Goal: Task Accomplishment & Management: Use online tool/utility

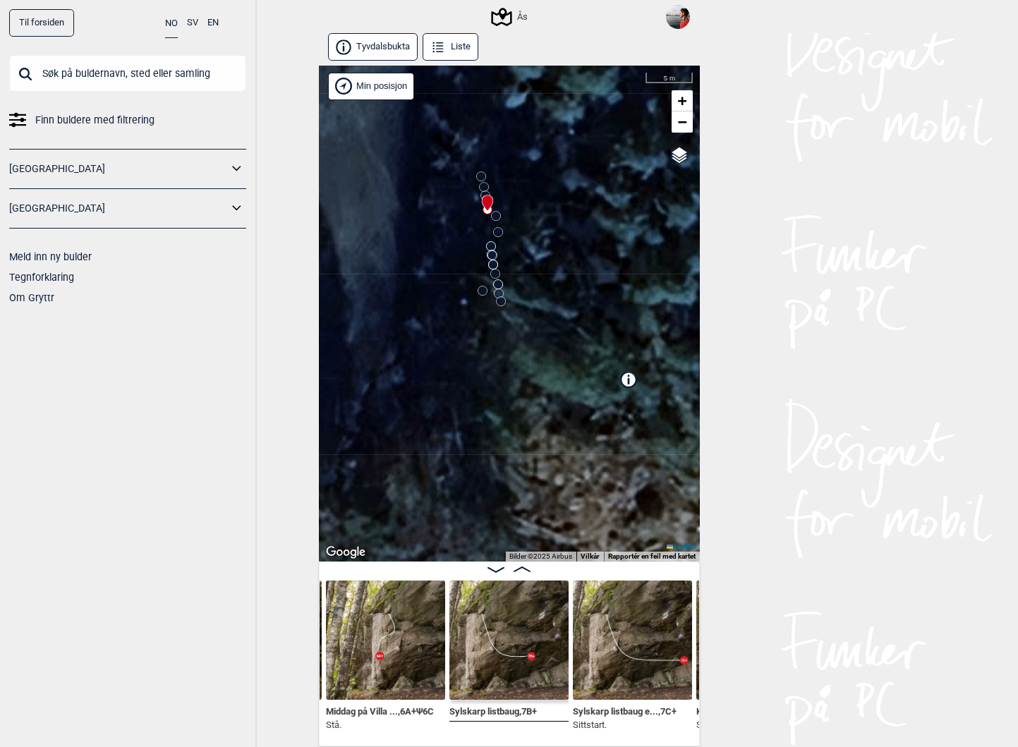
click at [502, 303] on circle at bounding box center [501, 301] width 8 height 8
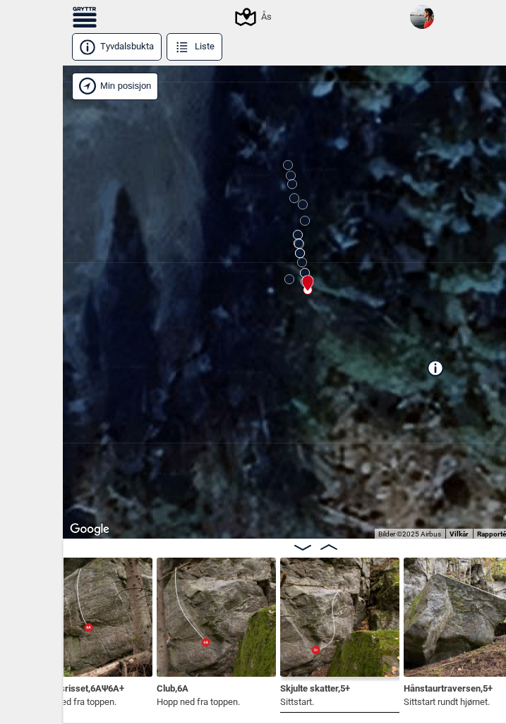
scroll to position [0, 2198]
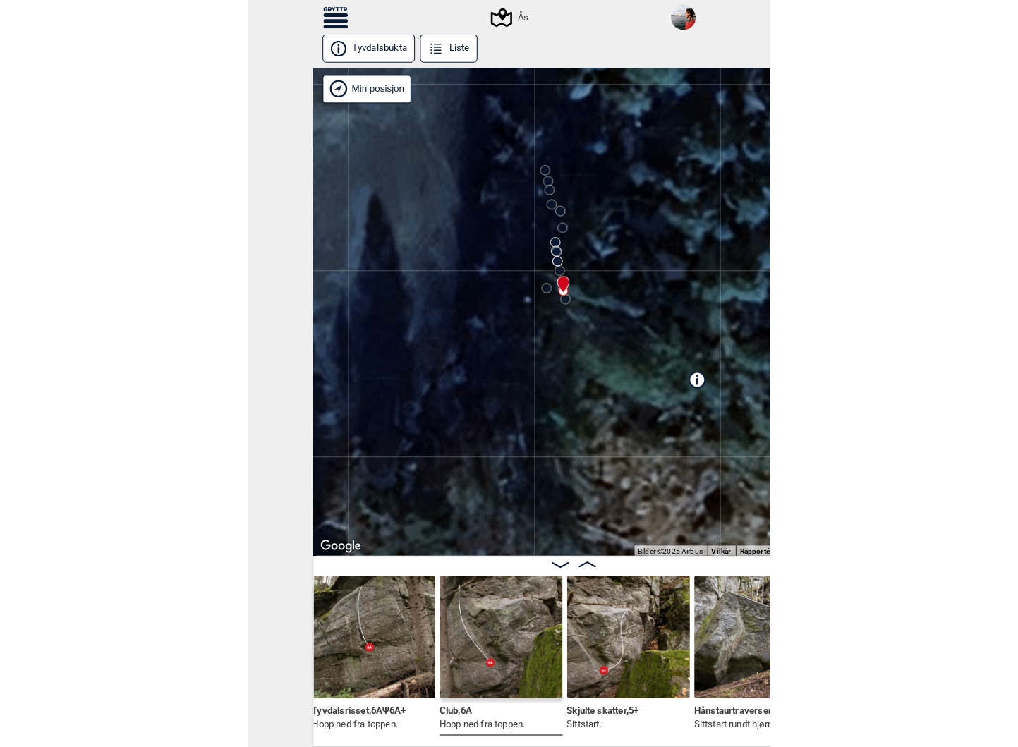
scroll to position [0, 2168]
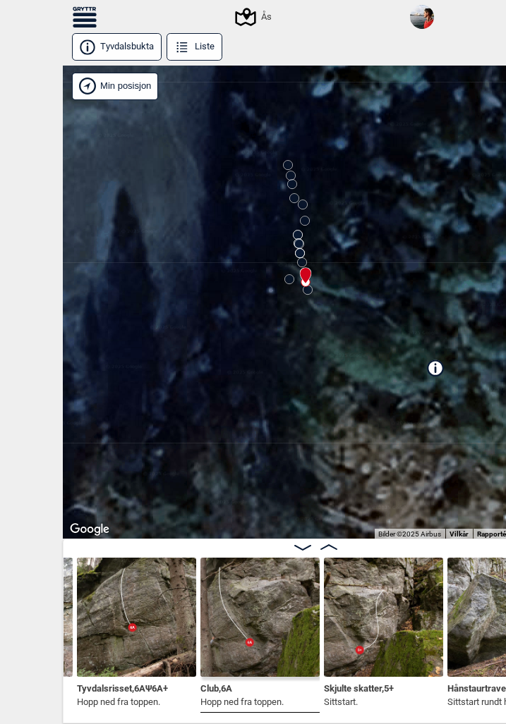
click at [154, 605] on img at bounding box center [136, 617] width 119 height 119
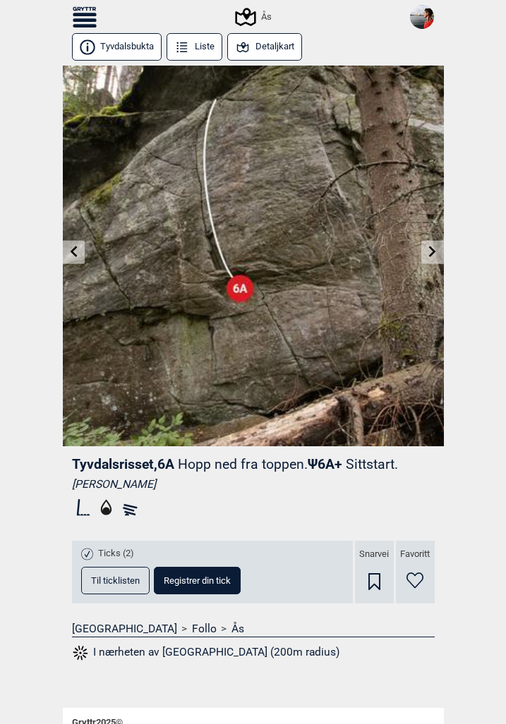
click at [72, 252] on icon at bounding box center [73, 251] width 7 height 11
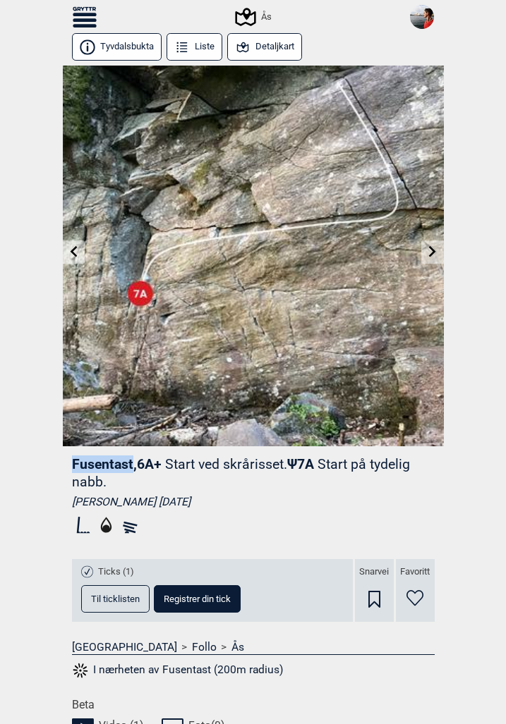
drag, startPoint x: 73, startPoint y: 458, endPoint x: 130, endPoint y: 462, distance: 57.9
click at [130, 462] on span "Fusentast , 6A+" at bounding box center [117, 464] width 90 height 16
copy span "Fusentast"
drag, startPoint x: 325, startPoint y: 464, endPoint x: 227, endPoint y: 473, distance: 98.5
click at [227, 473] on header "Fusentast , 6A+ Start ved skrårisset. Ψ 7A Start på tydelig nabb." at bounding box center [253, 473] width 363 height 35
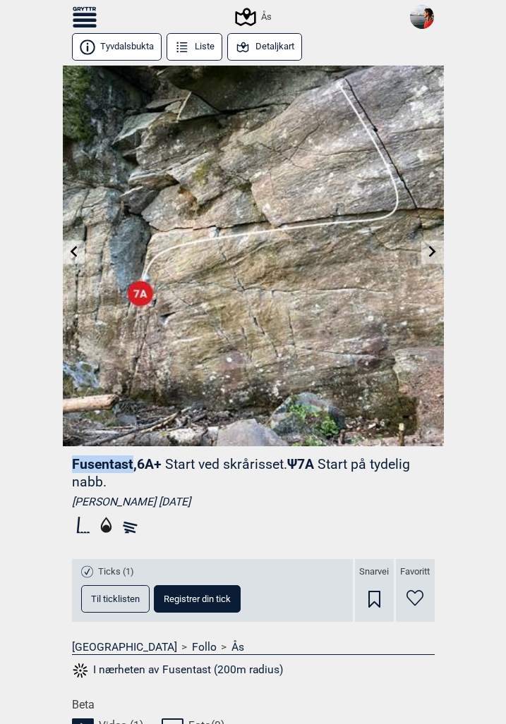
copy p "Start på tydelig nabb."
click at [123, 482] on header "Fusentast , 6A+ Start ved skrårisset. Ψ 7A Start på tydelig nabb." at bounding box center [253, 473] width 363 height 35
drag, startPoint x: 109, startPoint y: 480, endPoint x: 71, endPoint y: 465, distance: 41.1
click at [72, 465] on header "Fusentast , 6A+ Start ved skrårisset. Ψ 7A Start på tydelig nabb." at bounding box center [253, 473] width 363 height 35
copy header "Fusentast , 6A+ Start ved skrårisset. Ψ 7A Start på tydelig nabb."
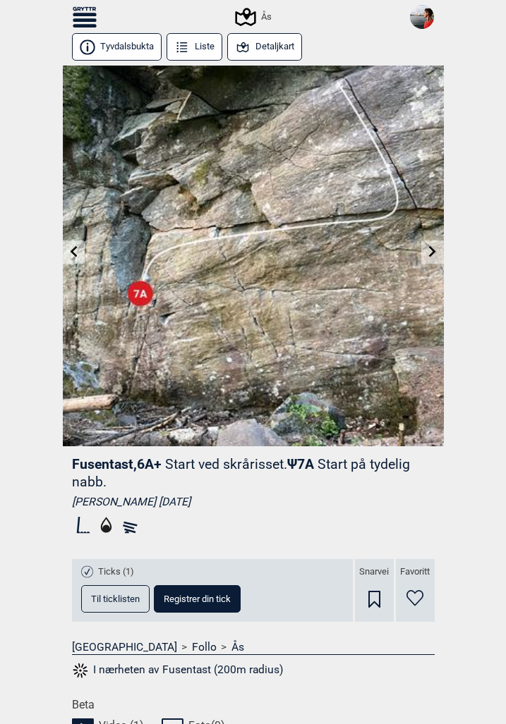
click at [75, 249] on icon at bounding box center [73, 251] width 11 height 11
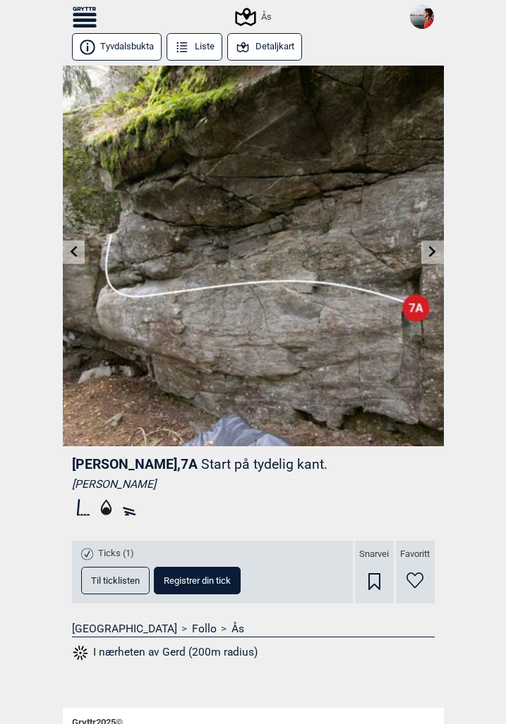
click at [71, 249] on icon at bounding box center [73, 251] width 11 height 11
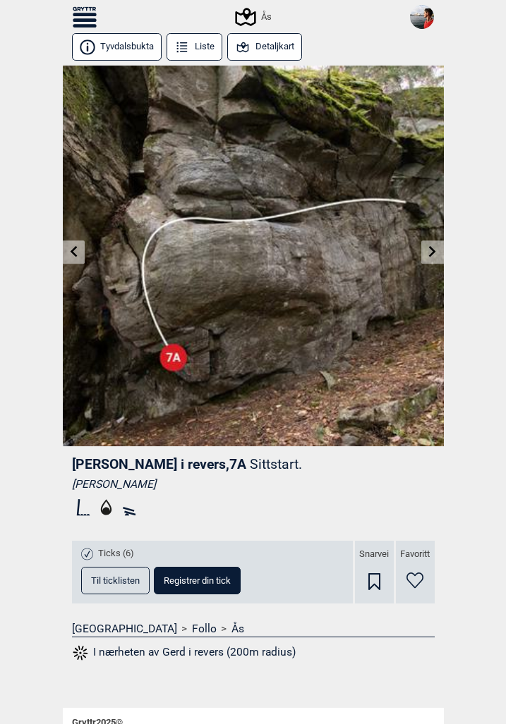
click at [72, 250] on icon at bounding box center [73, 251] width 7 height 11
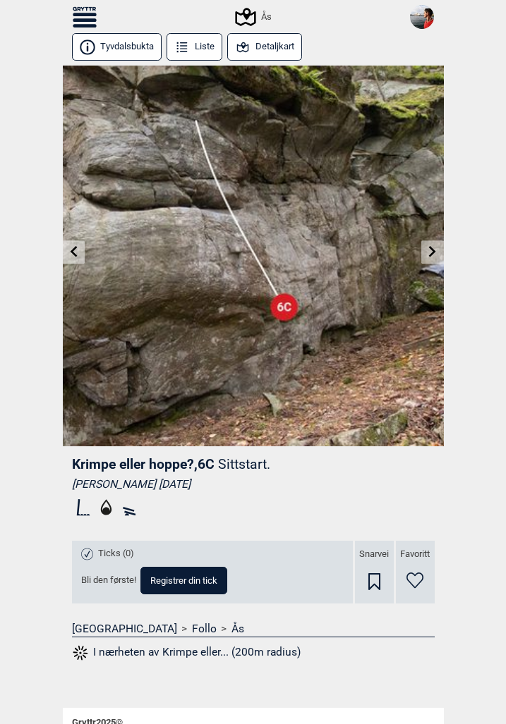
click at [69, 253] on icon at bounding box center [73, 251] width 11 height 11
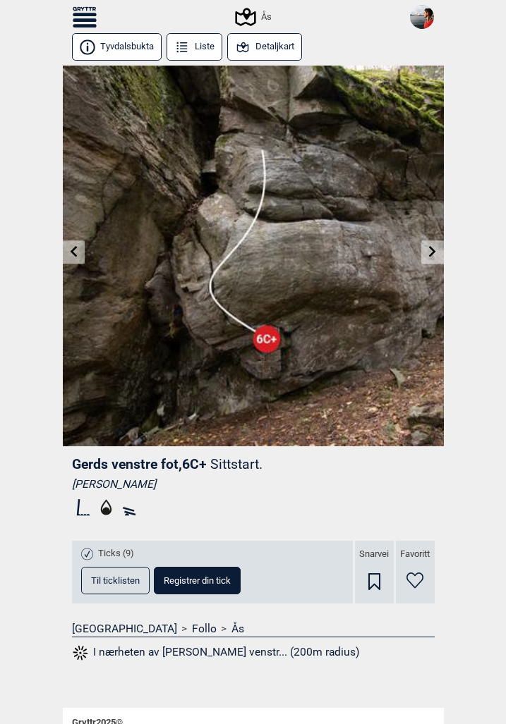
click at [79, 252] on link at bounding box center [74, 252] width 22 height 23
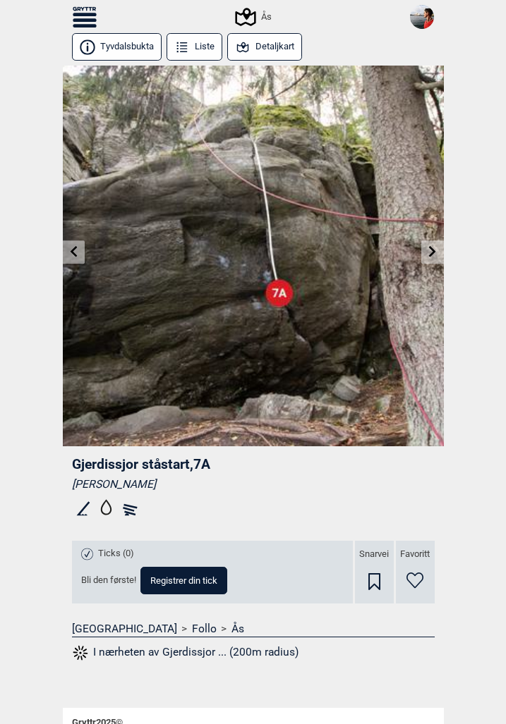
click at [77, 248] on icon at bounding box center [73, 251] width 11 height 11
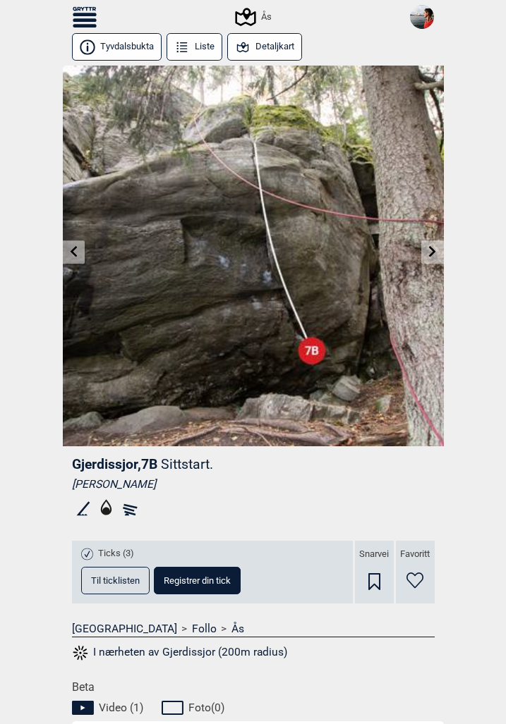
click at [436, 253] on icon at bounding box center [432, 251] width 11 height 11
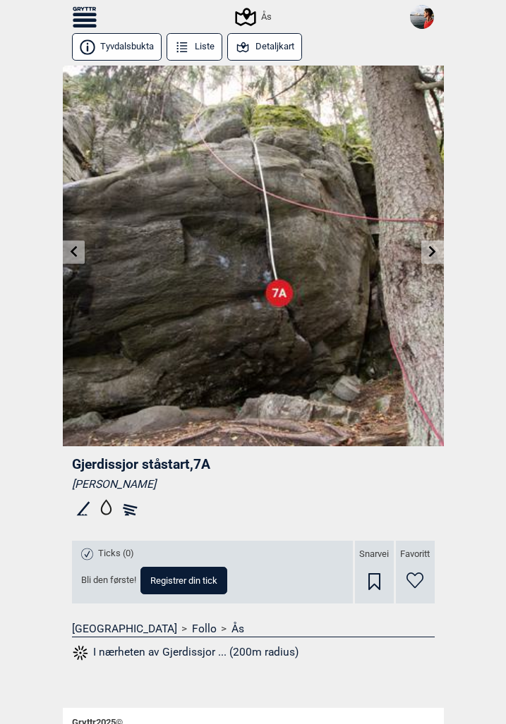
click at [74, 253] on icon at bounding box center [73, 251] width 11 height 11
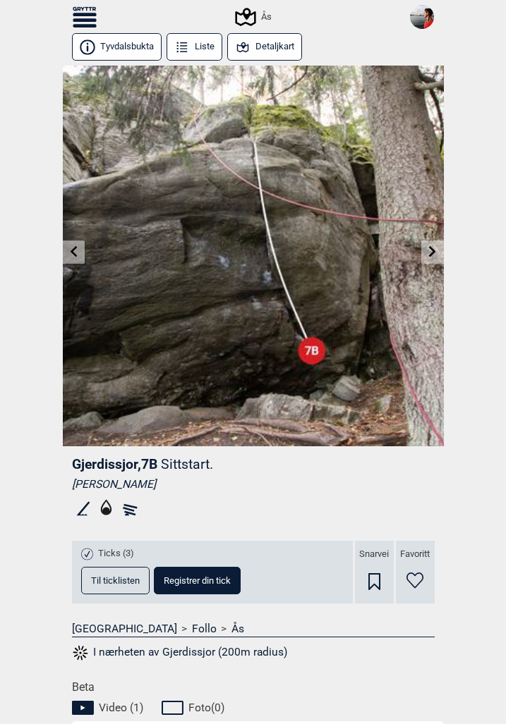
click at [74, 251] on icon at bounding box center [73, 251] width 11 height 11
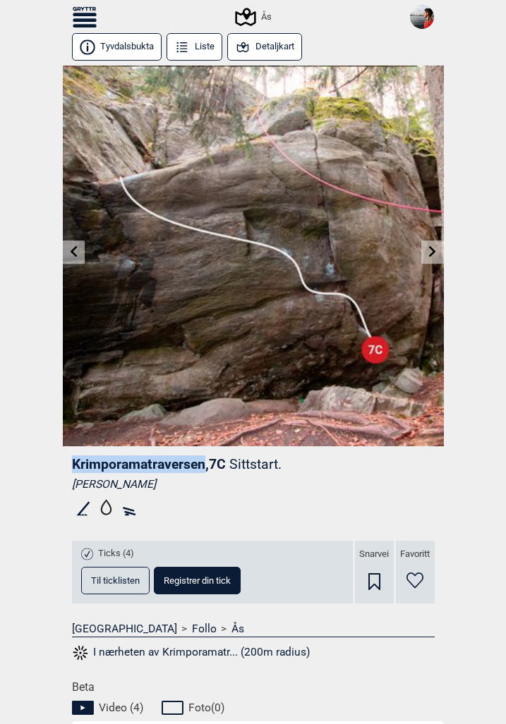
drag, startPoint x: 73, startPoint y: 464, endPoint x: 205, endPoint y: 464, distance: 131.2
click at [205, 464] on span "Krimporamatraversen , 7C" at bounding box center [149, 464] width 154 height 16
copy span "Krimporamatraversen"
click at [78, 249] on icon at bounding box center [73, 251] width 11 height 11
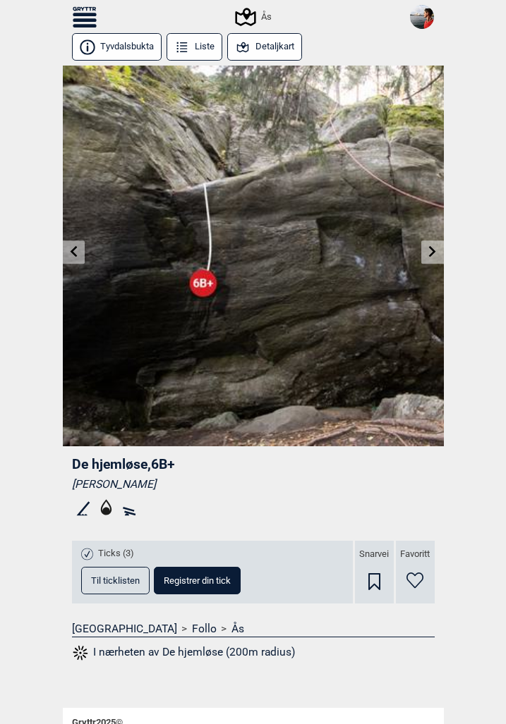
click at [75, 250] on icon at bounding box center [73, 251] width 11 height 11
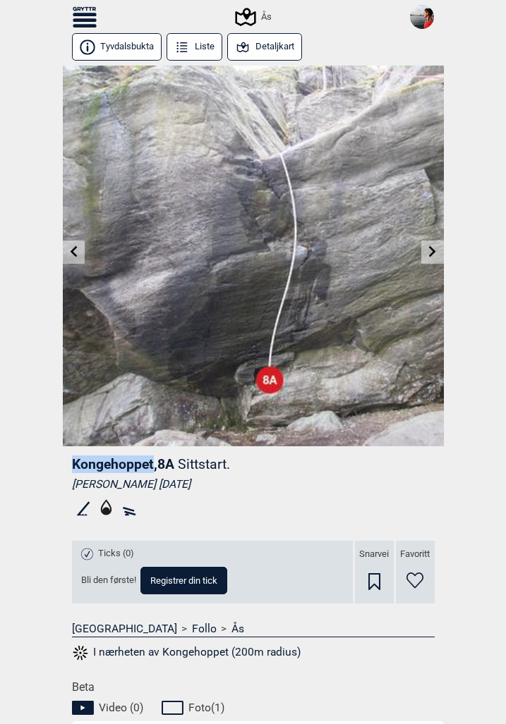
drag, startPoint x: 73, startPoint y: 465, endPoint x: 153, endPoint y: 464, distance: 80.4
click at [153, 464] on span "Kongehoppet , 8A" at bounding box center [123, 464] width 102 height 16
copy span "Kongehoppet"
click at [76, 255] on icon at bounding box center [73, 251] width 7 height 11
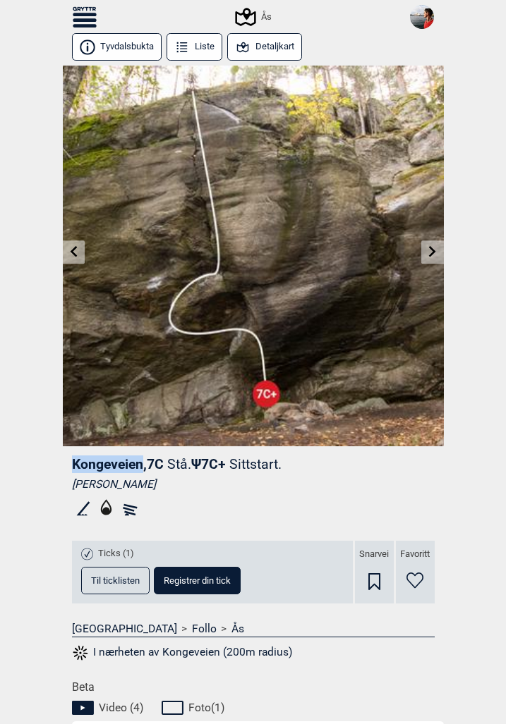
drag, startPoint x: 73, startPoint y: 463, endPoint x: 142, endPoint y: 466, distance: 69.2
click at [142, 466] on span "Kongeveien , 7C" at bounding box center [118, 464] width 92 height 16
copy span "Kongeveien"
click at [76, 250] on icon at bounding box center [73, 251] width 11 height 11
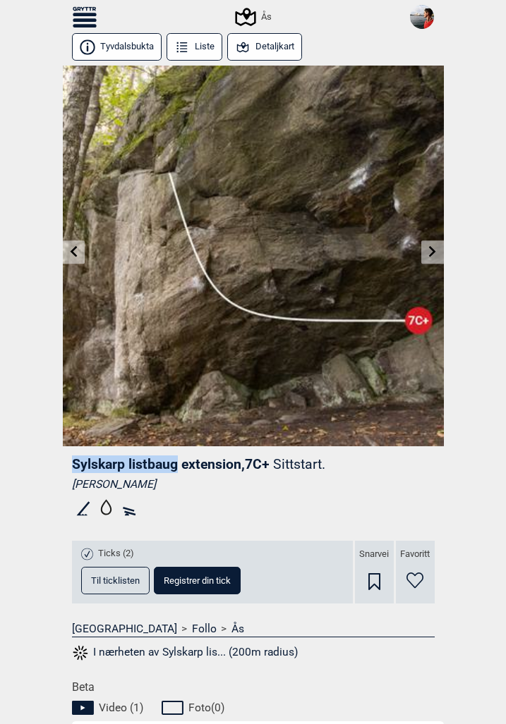
drag, startPoint x: 73, startPoint y: 464, endPoint x: 174, endPoint y: 458, distance: 101.8
click at [174, 458] on span "Sylskarp listbaug extension , 7C+" at bounding box center [171, 464] width 198 height 16
click at [241, 463] on span "Sylskarp listbaug extension , 7C+" at bounding box center [171, 464] width 198 height 16
copy span "Sylskarp listbaug extension"
click at [75, 257] on link at bounding box center [74, 252] width 22 height 23
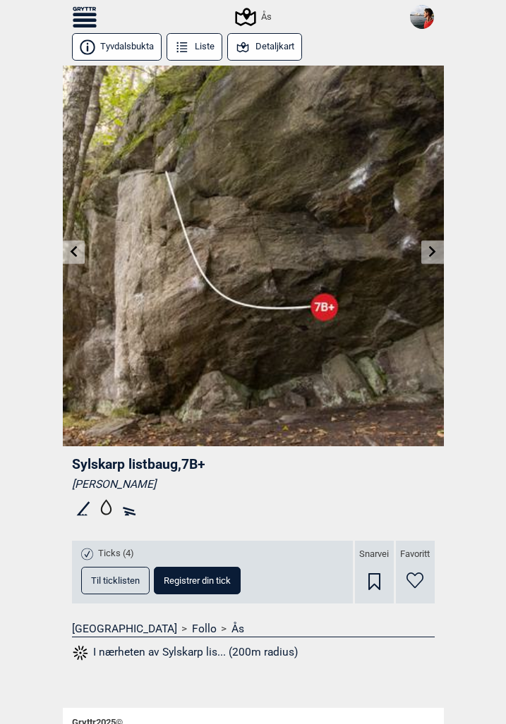
click at [433, 255] on icon at bounding box center [432, 251] width 11 height 11
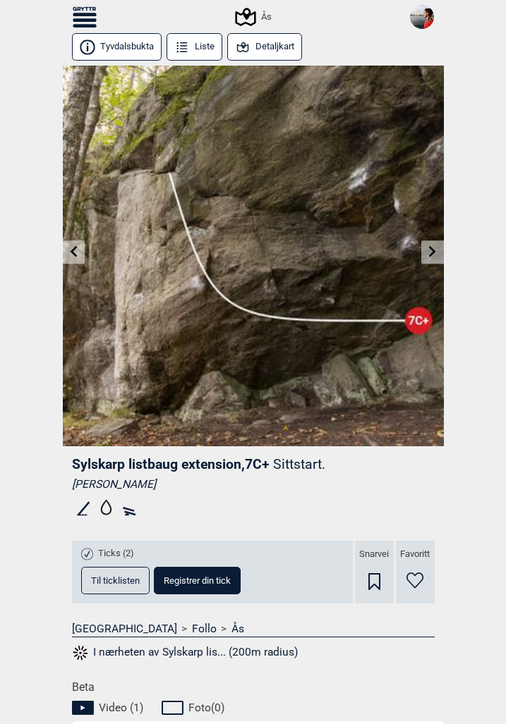
click at [73, 260] on link at bounding box center [74, 252] width 22 height 23
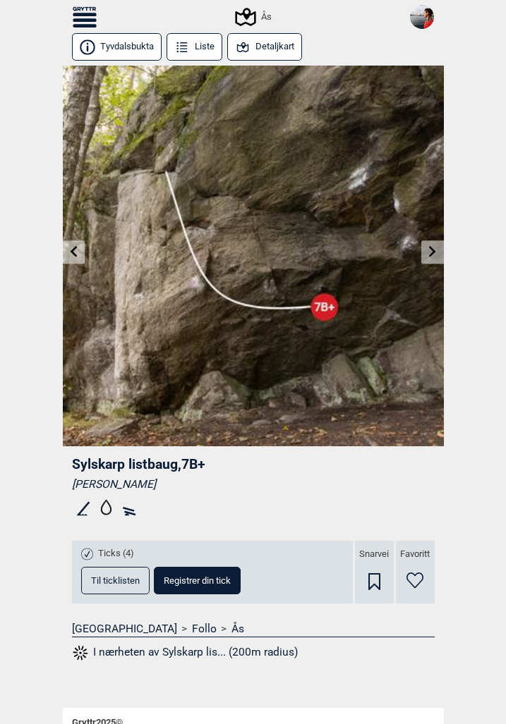
click at [73, 260] on link at bounding box center [74, 252] width 22 height 23
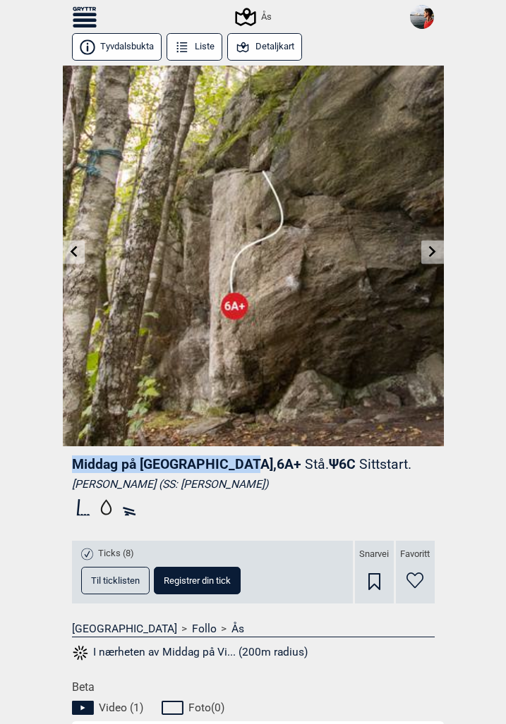
drag, startPoint x: 72, startPoint y: 466, endPoint x: 234, endPoint y: 471, distance: 162.3
click at [234, 471] on span "Middag på [GEOGRAPHIC_DATA] , 6A+" at bounding box center [186, 464] width 229 height 16
copy span "Middag på [GEOGRAPHIC_DATA]"
click at [69, 248] on icon at bounding box center [73, 251] width 11 height 11
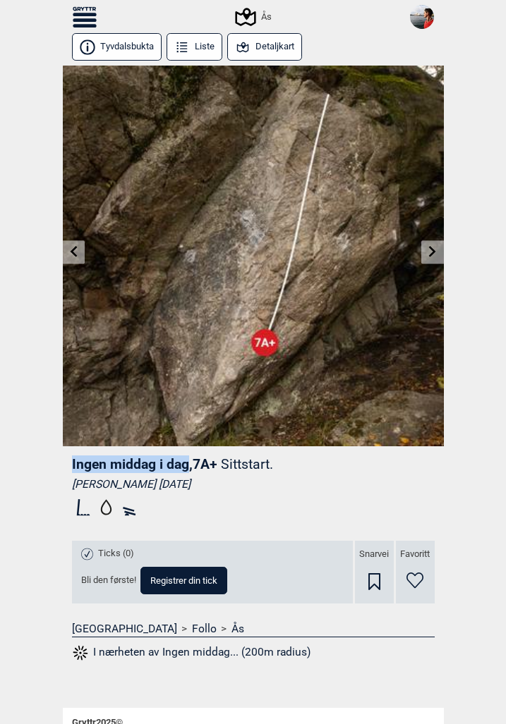
drag, startPoint x: 72, startPoint y: 464, endPoint x: 186, endPoint y: 470, distance: 113.7
click at [186, 470] on span "Ingen middag i dag , 7A+" at bounding box center [144, 464] width 145 height 16
copy span "Ingen middag i dag"
click at [71, 250] on icon at bounding box center [73, 251] width 7 height 11
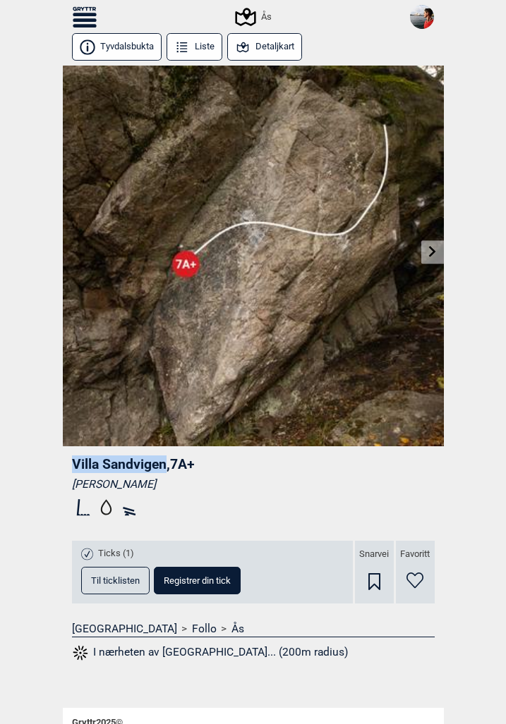
drag, startPoint x: 74, startPoint y: 463, endPoint x: 164, endPoint y: 467, distance: 90.4
click at [164, 467] on span "[GEOGRAPHIC_DATA] , 7A+" at bounding box center [133, 464] width 123 height 16
copy span "Villa Sandvigen"
click at [439, 248] on link at bounding box center [432, 252] width 22 height 23
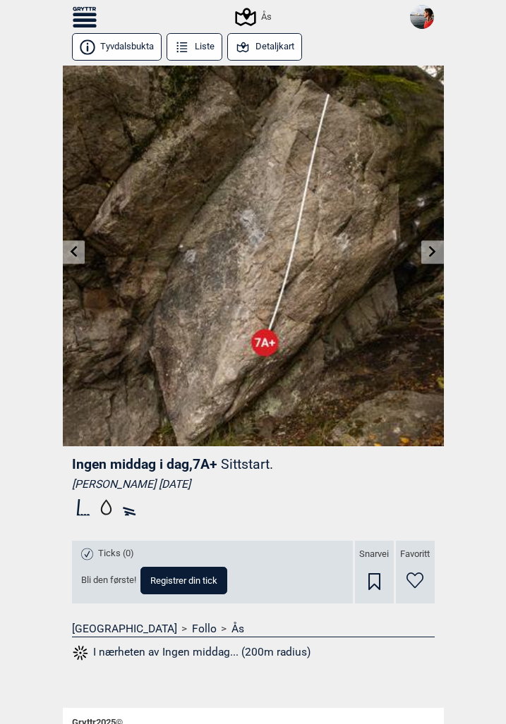
click at [438, 248] on link at bounding box center [432, 252] width 22 height 23
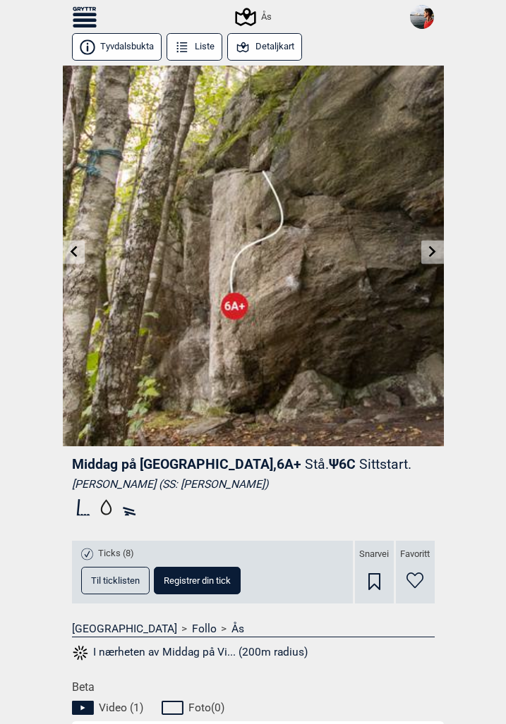
click at [72, 255] on icon at bounding box center [73, 251] width 11 height 11
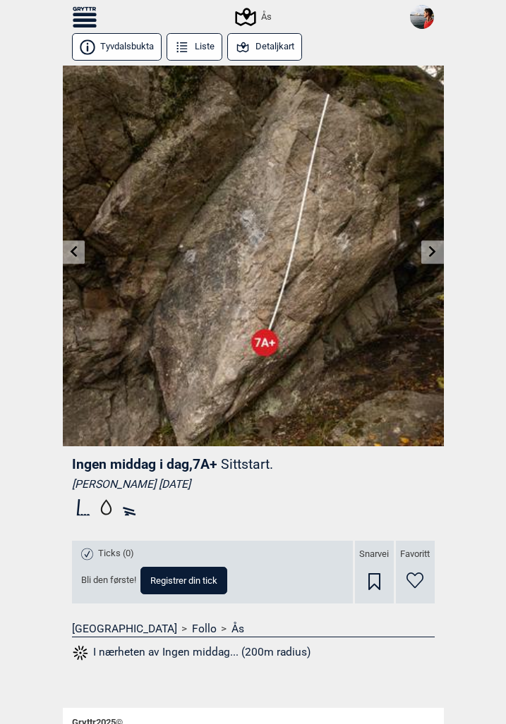
click at [72, 255] on icon at bounding box center [73, 251] width 11 height 11
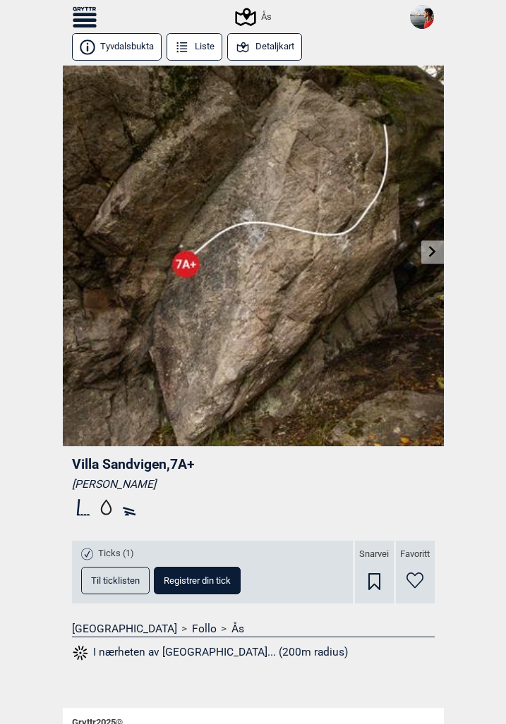
click at [434, 255] on icon at bounding box center [432, 251] width 11 height 11
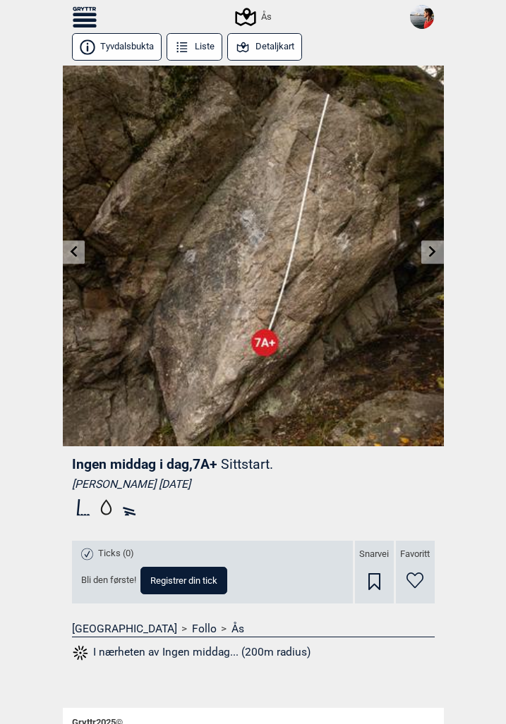
click at [434, 255] on icon at bounding box center [432, 251] width 11 height 11
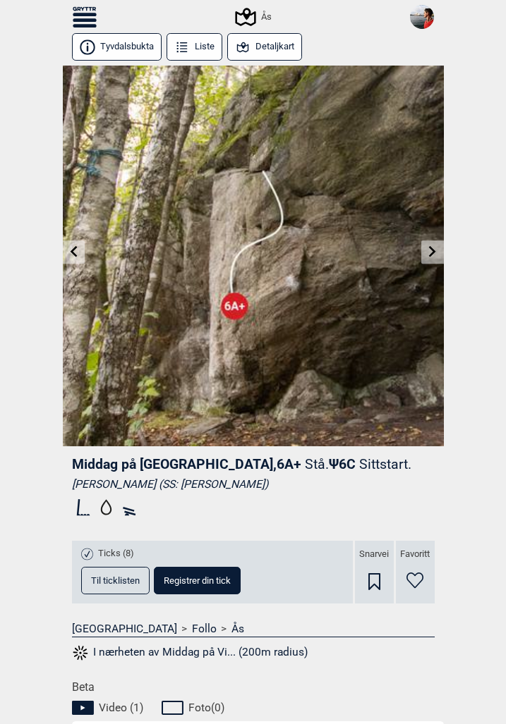
click at [71, 257] on link at bounding box center [74, 252] width 22 height 23
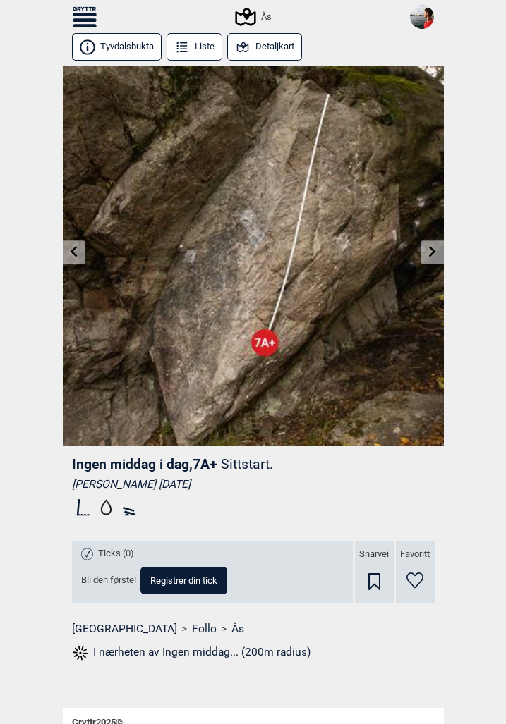
click at [71, 257] on link at bounding box center [74, 252] width 22 height 23
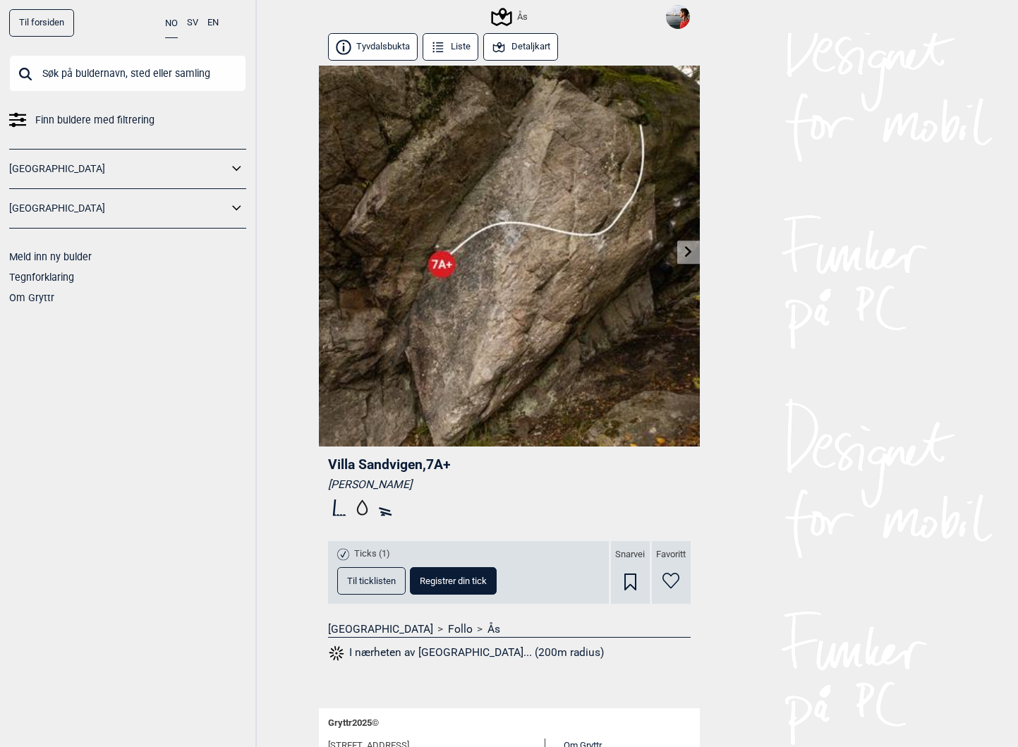
click at [675, 18] on img at bounding box center [678, 17] width 24 height 24
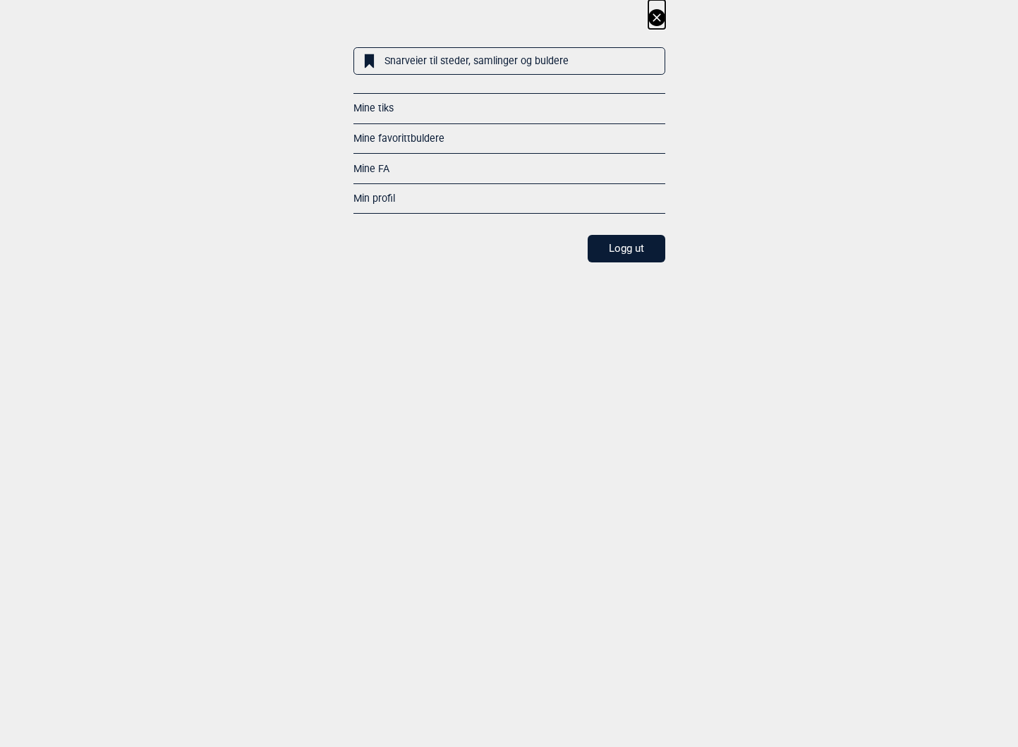
click at [380, 107] on link "Mine tiks" at bounding box center [373, 107] width 40 height 11
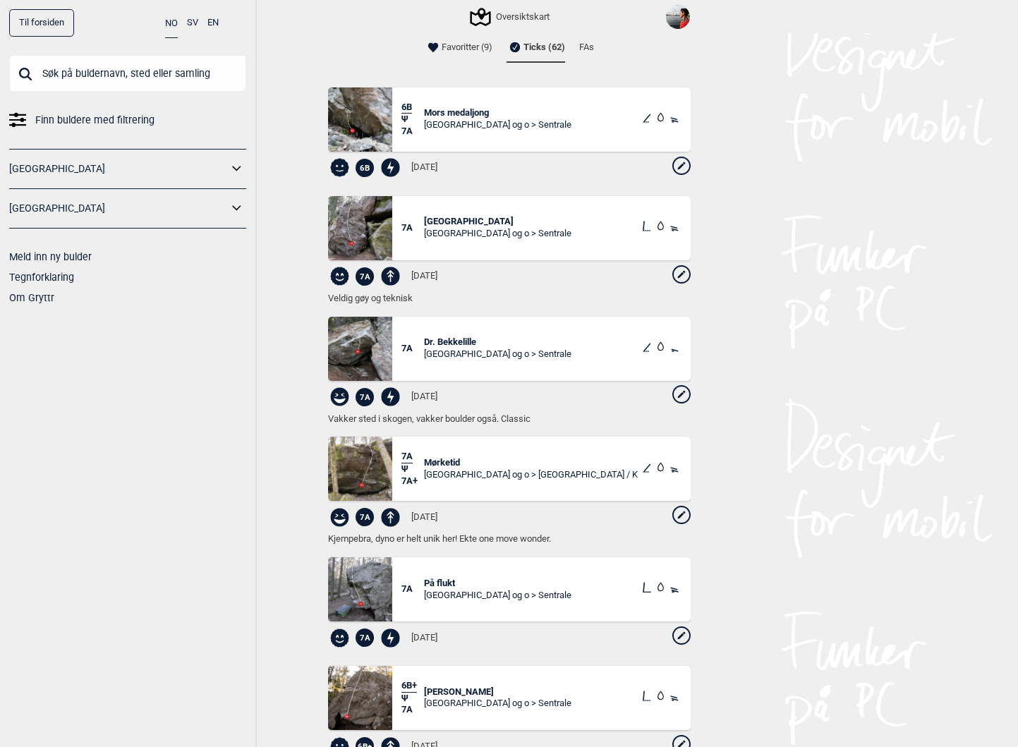
click at [478, 46] on li "Favoritter (9)" at bounding box center [459, 47] width 68 height 28
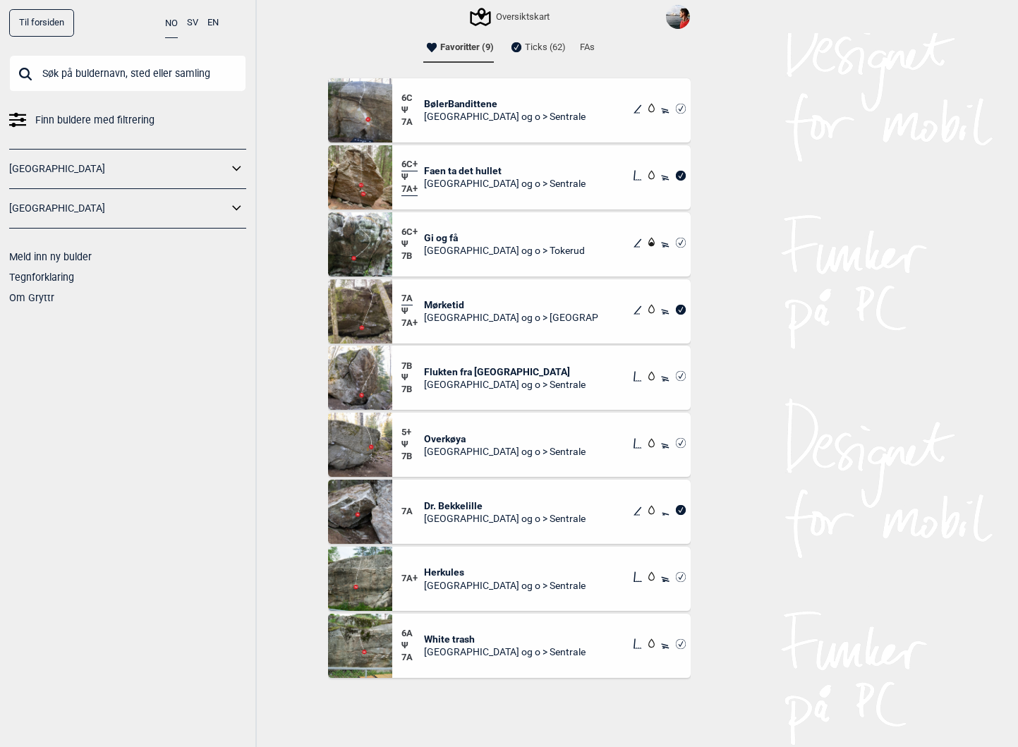
click at [457, 439] on span "Overkøya" at bounding box center [505, 438] width 162 height 13
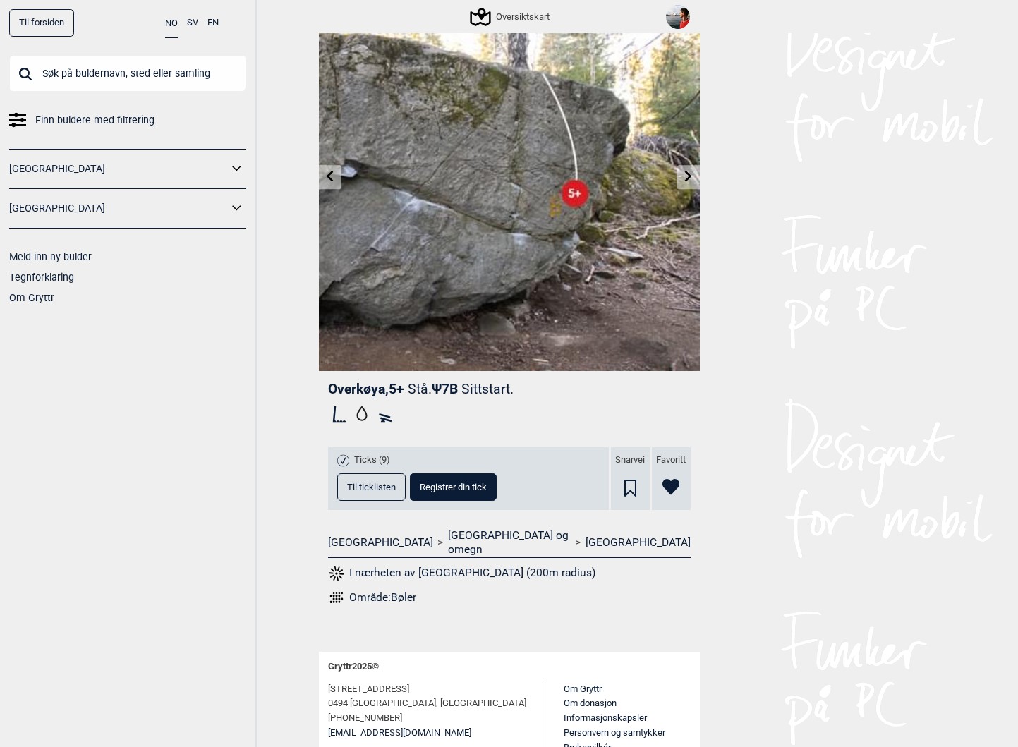
scroll to position [87, 0]
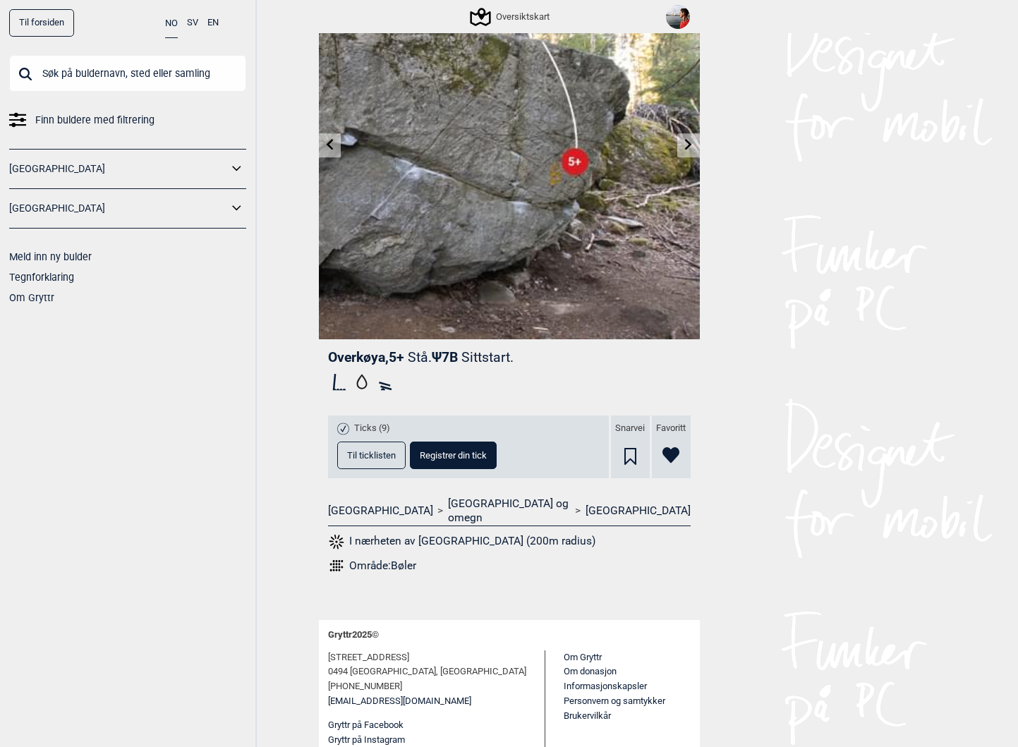
click at [386, 445] on button "Til ticklisten" at bounding box center [371, 456] width 68 height 28
